Goal: Use online tool/utility: Utilize a website feature to perform a specific function

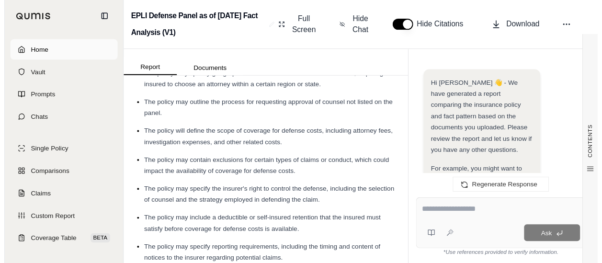
scroll to position [1335, 0]
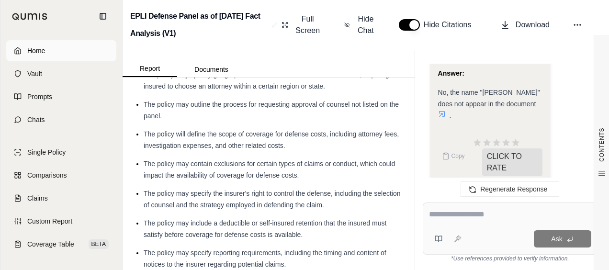
click at [42, 43] on link "Home" at bounding box center [61, 50] width 110 height 21
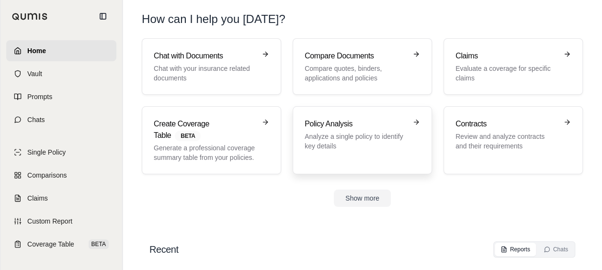
click at [364, 150] on div "Policy Analysis Analyze a single policy to identify key details" at bounding box center [361, 140] width 115 height 44
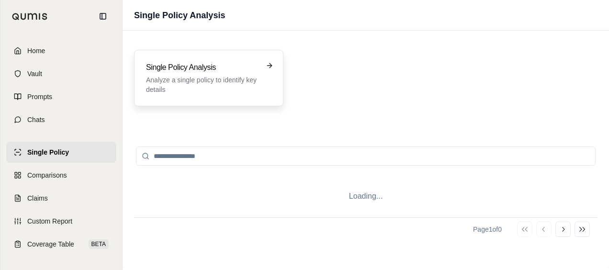
click at [233, 77] on p "Analyze a single policy to identify key details" at bounding box center [202, 84] width 112 height 19
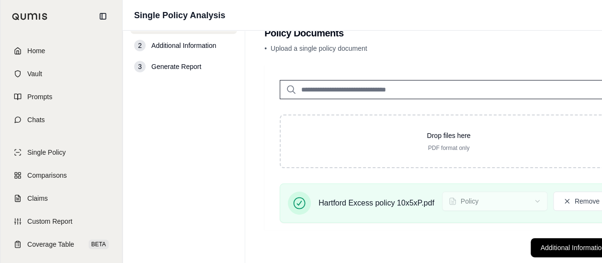
scroll to position [44, 0]
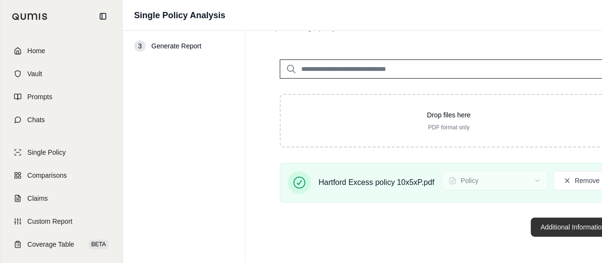
click at [550, 229] on button "Additional Information →" at bounding box center [577, 226] width 94 height 19
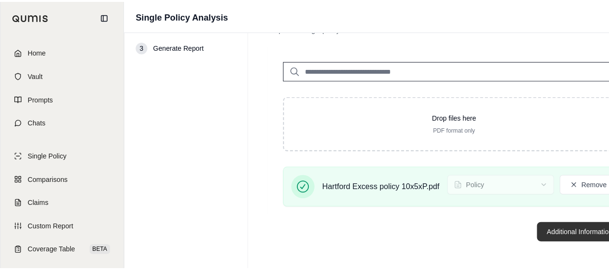
scroll to position [0, 0]
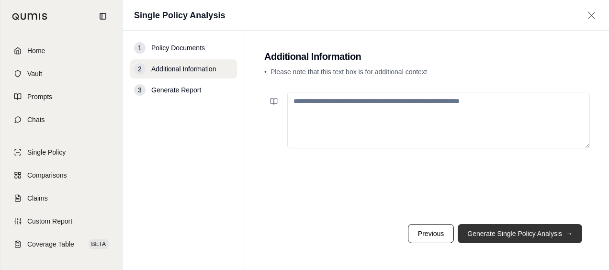
click at [519, 231] on button "Generate Single Policy Analysis →" at bounding box center [519, 233] width 124 height 19
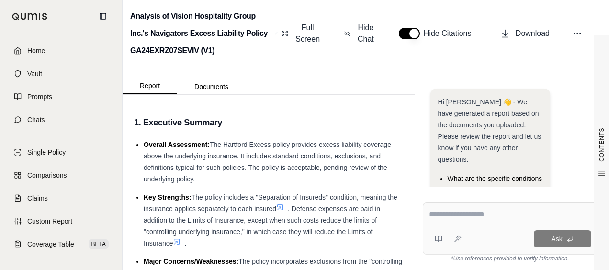
scroll to position [83, 0]
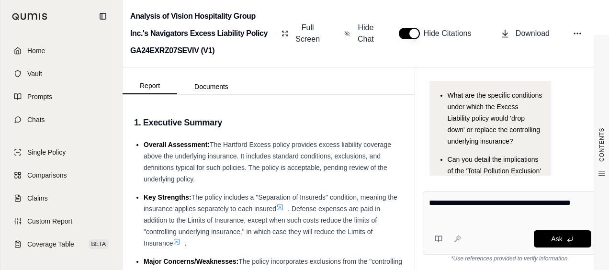
type textarea "**********"
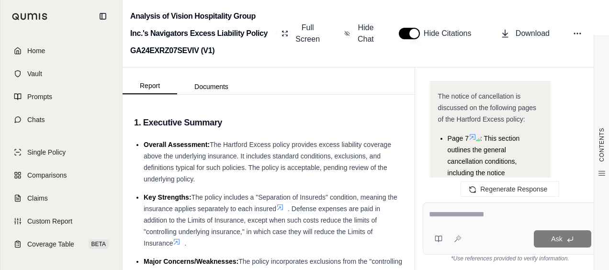
scroll to position [1185, 0]
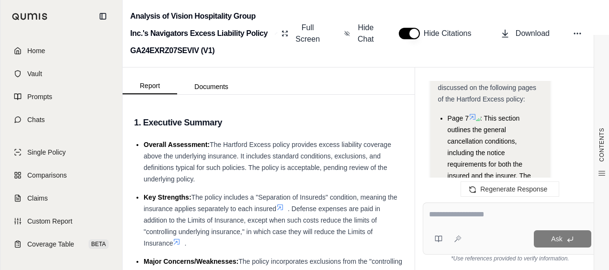
click at [474, 114] on icon at bounding box center [472, 117] width 6 height 6
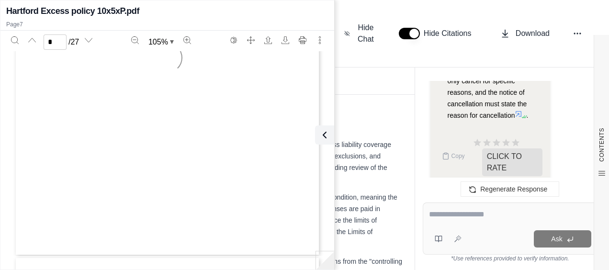
type input "*"
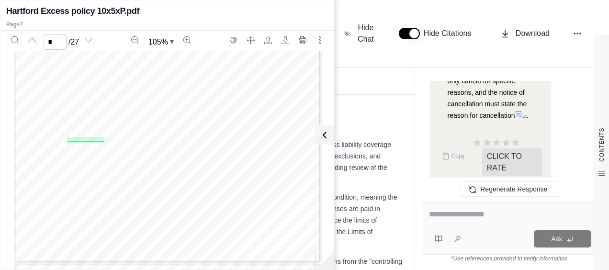
scroll to position [2573, 0]
click at [446, 213] on textarea at bounding box center [510, 214] width 162 height 11
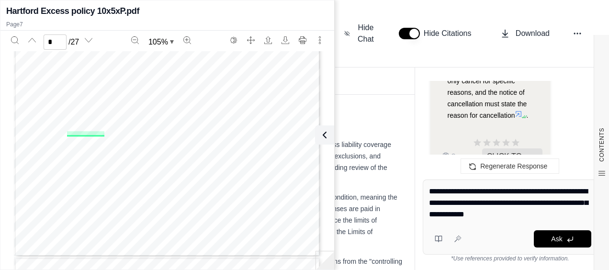
type textarea "**********"
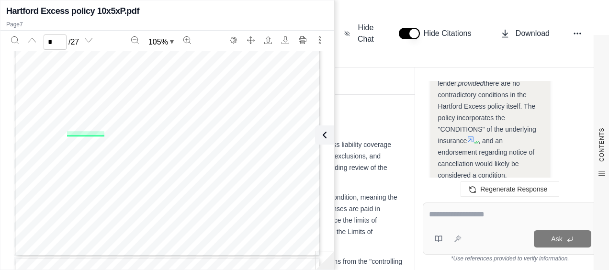
scroll to position [2883, 0]
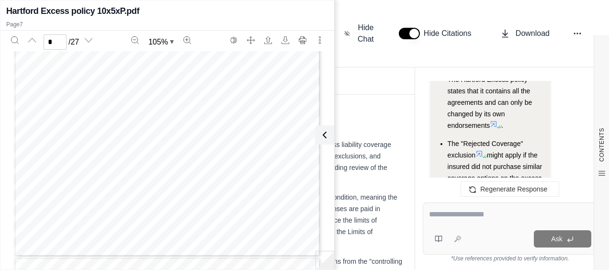
scroll to position [2999, 0]
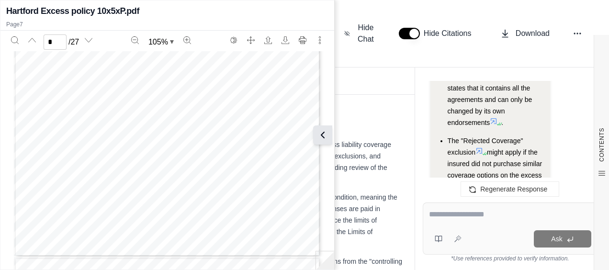
click at [327, 136] on icon at bounding box center [322, 134] width 11 height 11
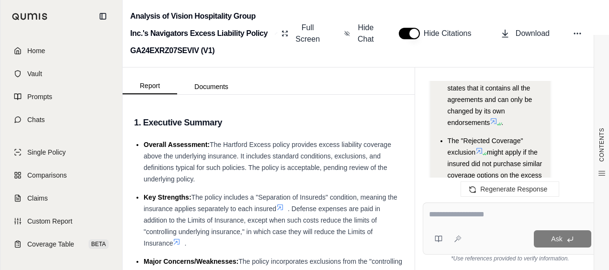
click at [495, 117] on icon at bounding box center [494, 121] width 8 height 8
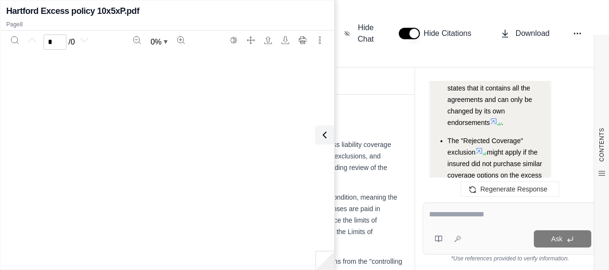
scroll to position [3286, 0]
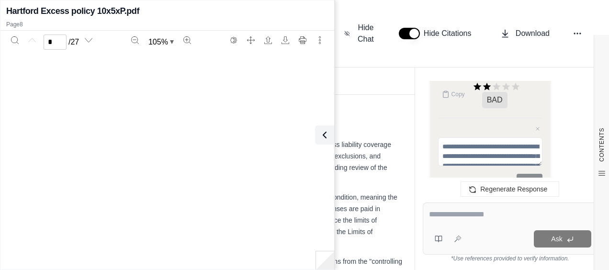
type input "*"
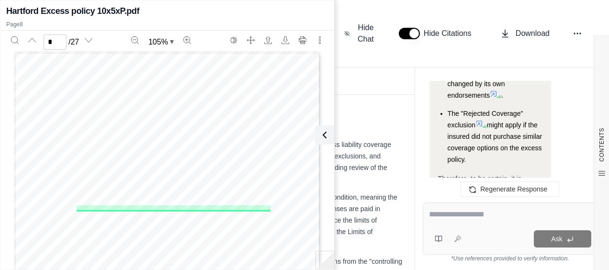
scroll to position [3027, 0]
click at [473, 219] on textarea at bounding box center [510, 214] width 162 height 11
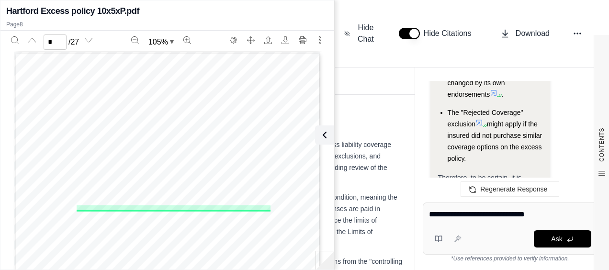
type textarea "**********"
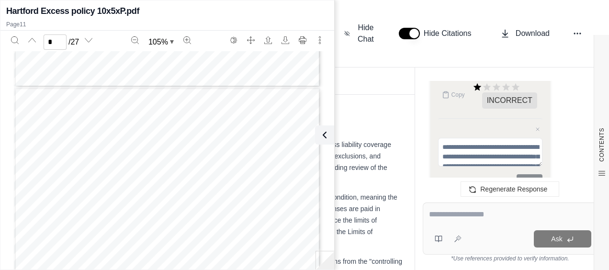
scroll to position [3970, 0]
type input "**"
click at [325, 135] on icon at bounding box center [322, 134] width 11 height 11
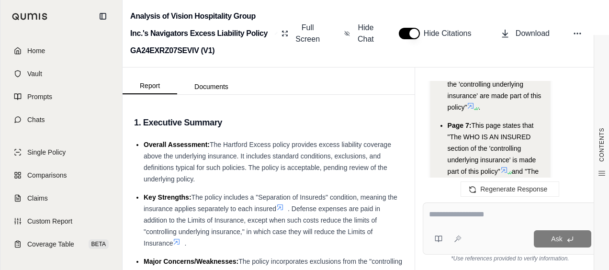
scroll to position [4520, 0]
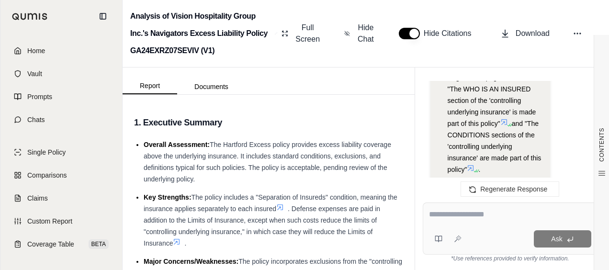
click at [470, 164] on icon at bounding box center [471, 168] width 8 height 8
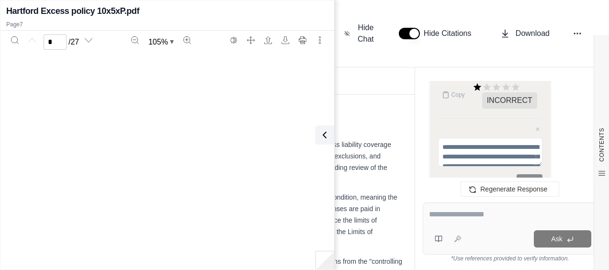
type input "*"
